Goal: Information Seeking & Learning: Compare options

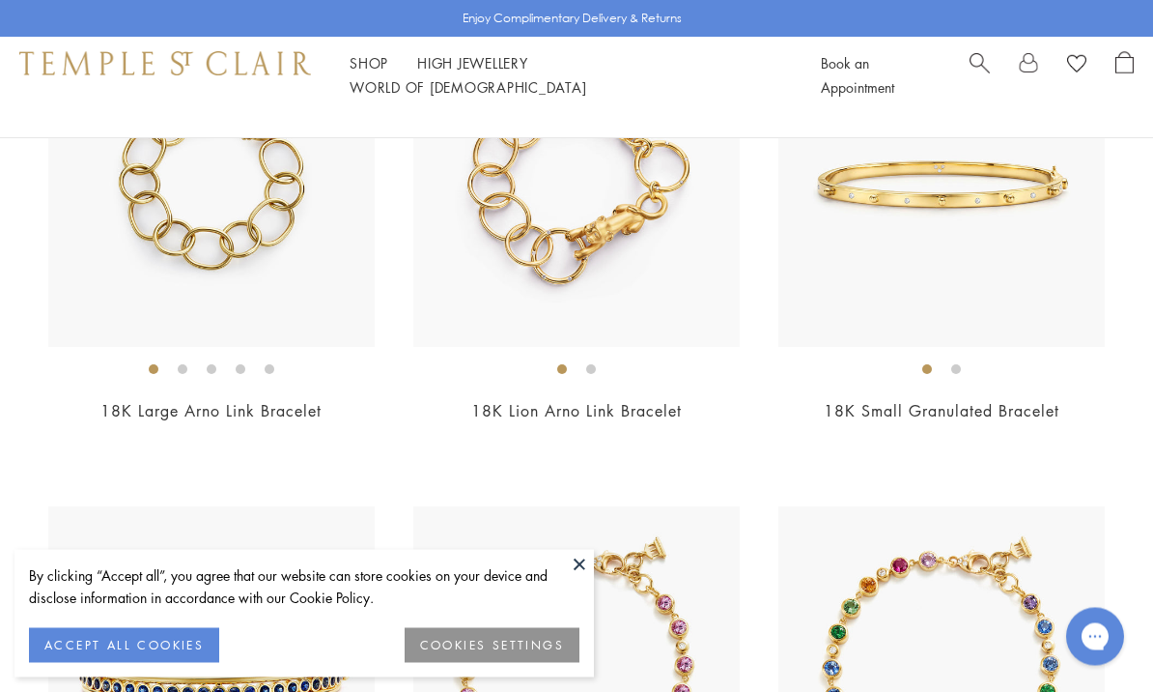
scroll to position [3245, 0]
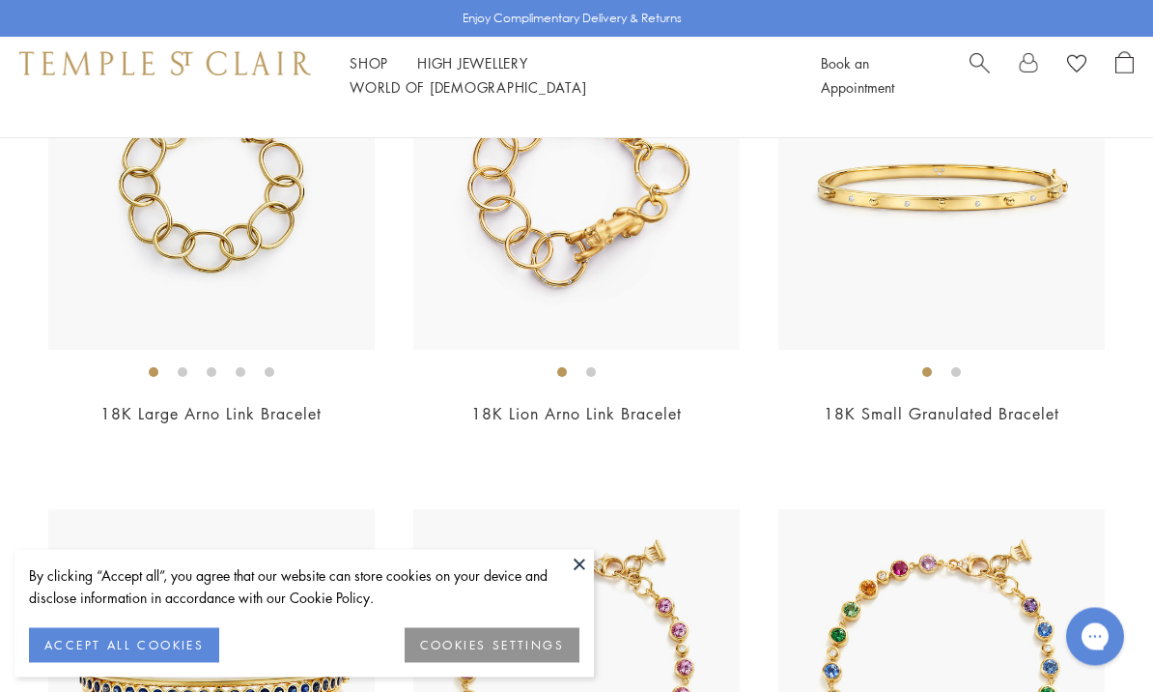
click at [247, 265] on img at bounding box center [211, 187] width 326 height 326
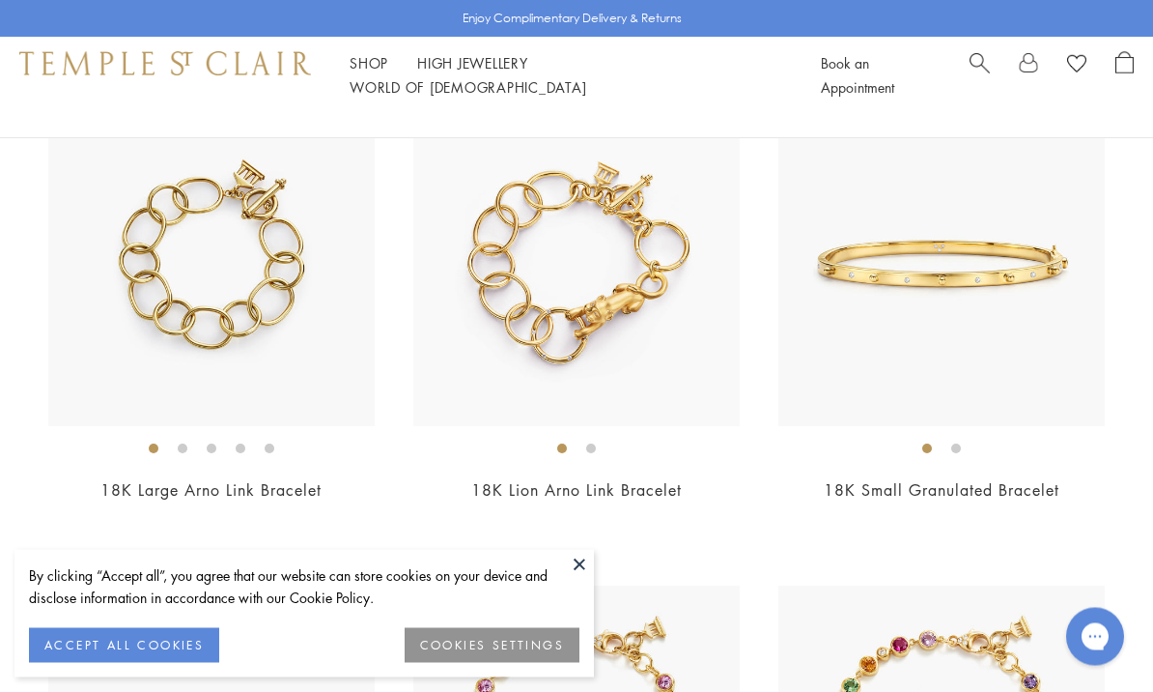
scroll to position [3169, 0]
click at [1011, 315] on img at bounding box center [942, 262] width 326 height 326
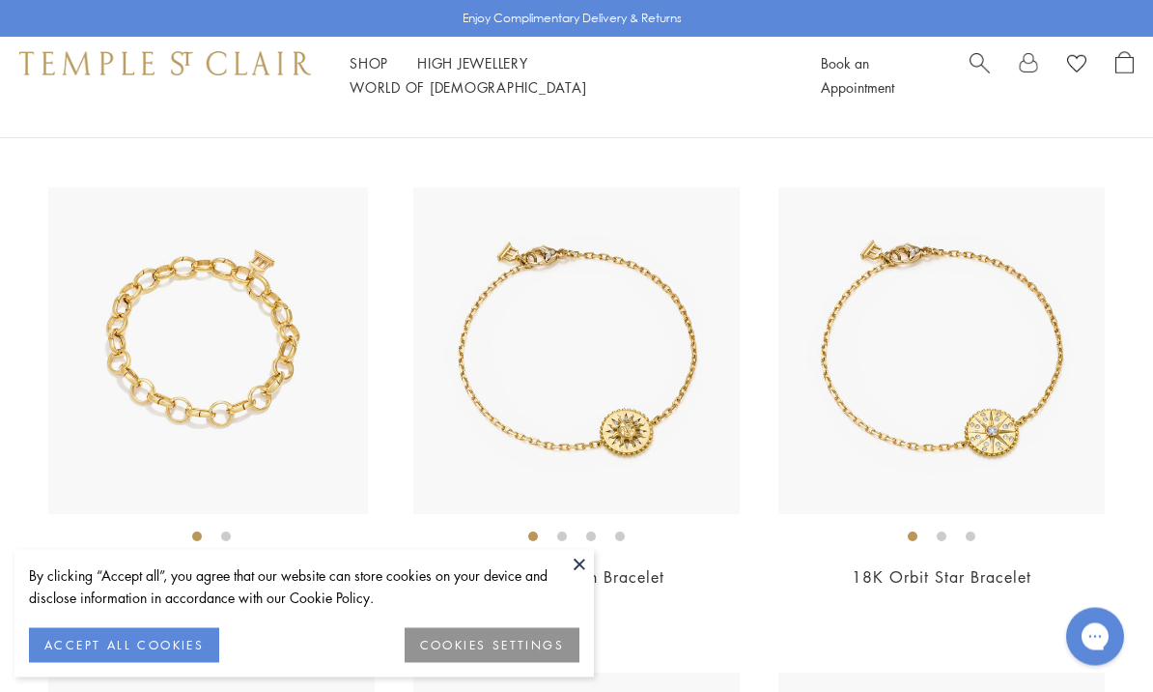
scroll to position [1625, 0]
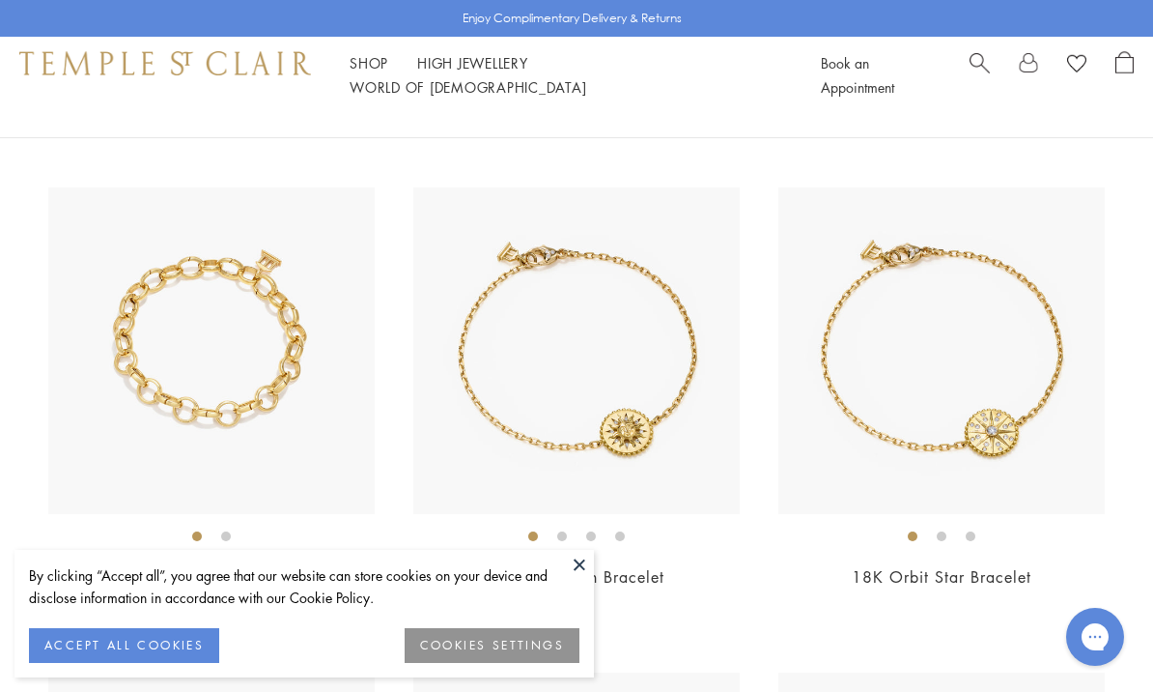
click at [226, 408] on img at bounding box center [211, 350] width 326 height 326
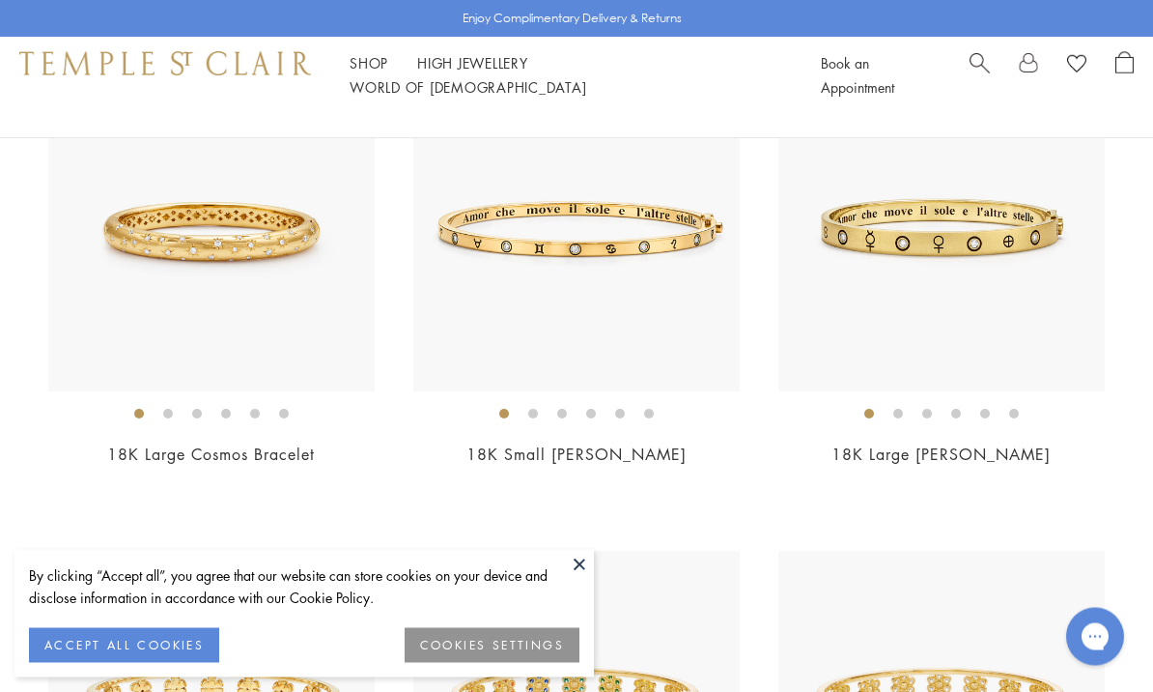
scroll to position [777, 0]
click at [591, 307] on img at bounding box center [576, 227] width 326 height 326
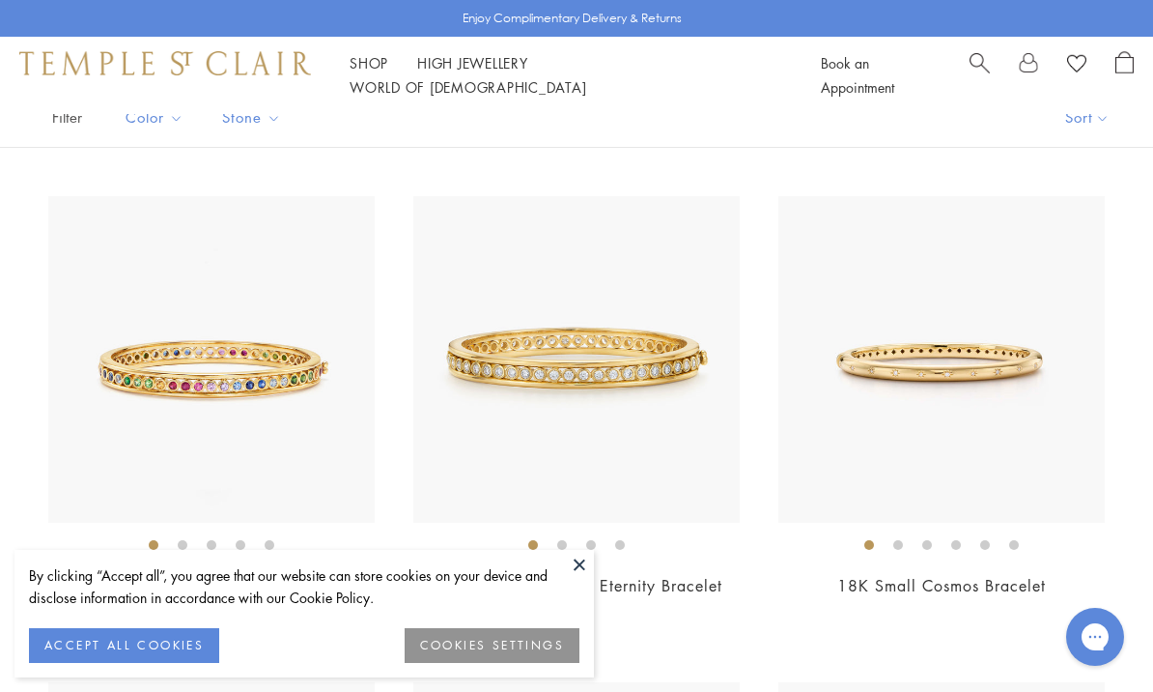
scroll to position [157, 0]
click at [970, 395] on img at bounding box center [942, 360] width 326 height 326
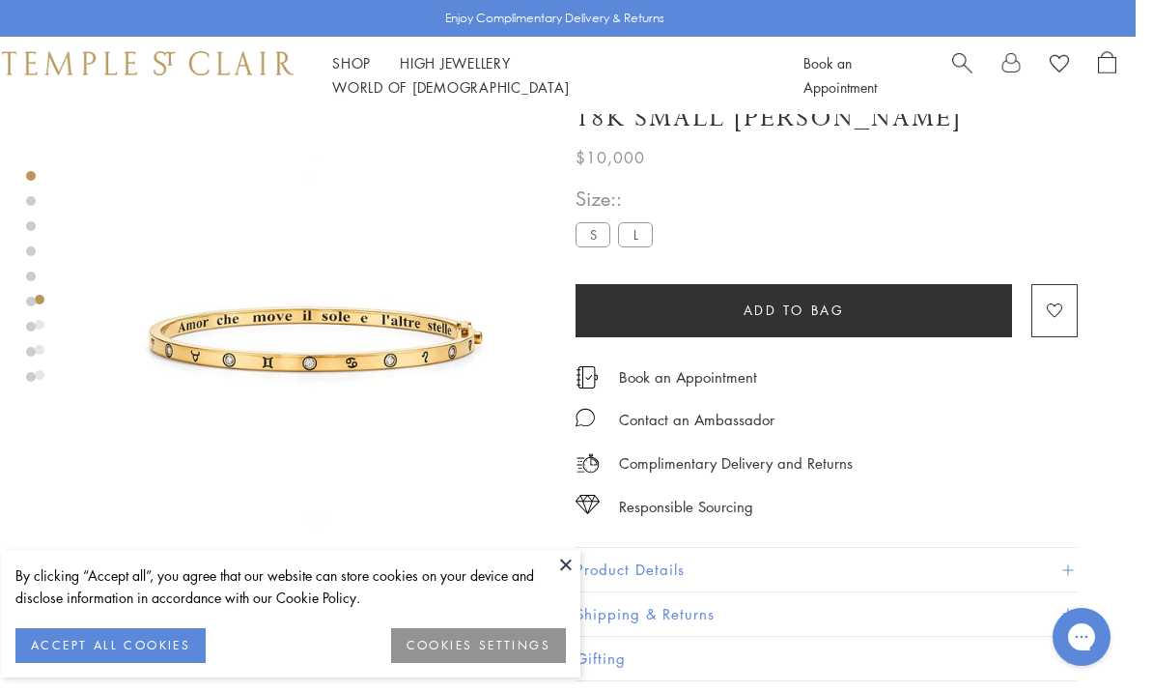
scroll to position [0, 4]
